Goal: Navigation & Orientation: Go to known website

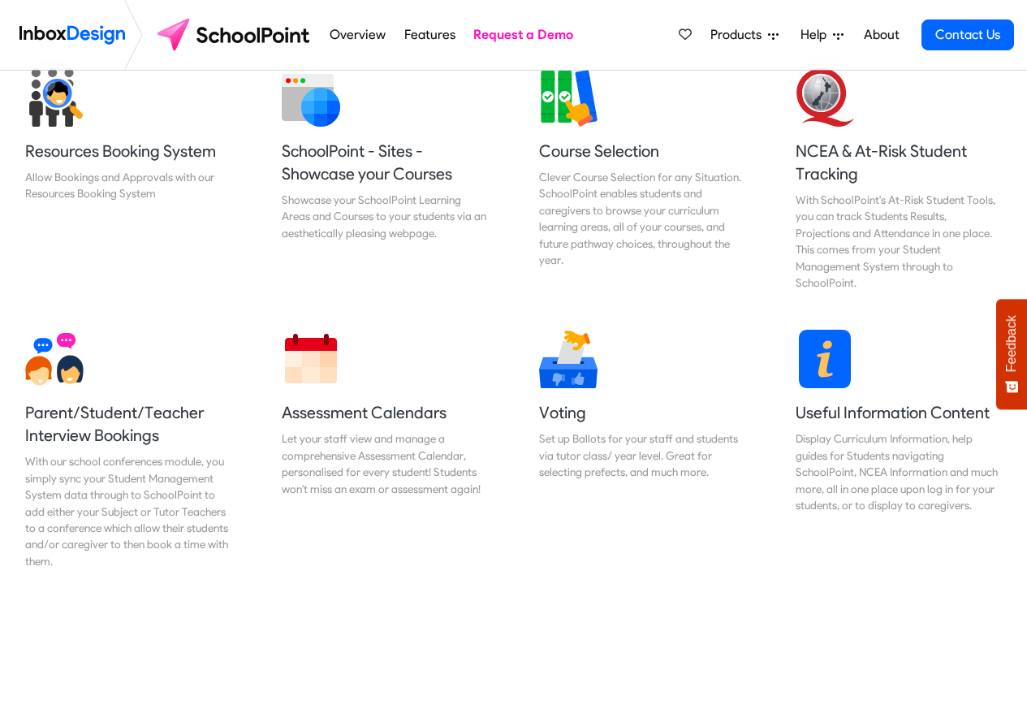
scroll to position [682, 0]
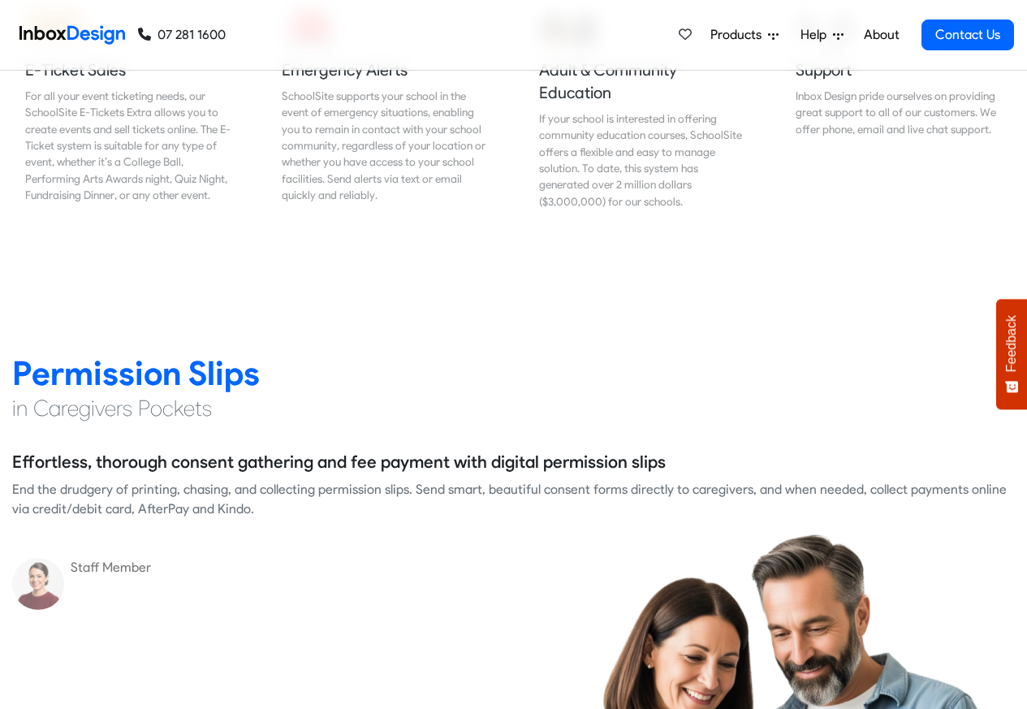
scroll to position [2047, 0]
